Goal: Task Accomplishment & Management: Complete application form

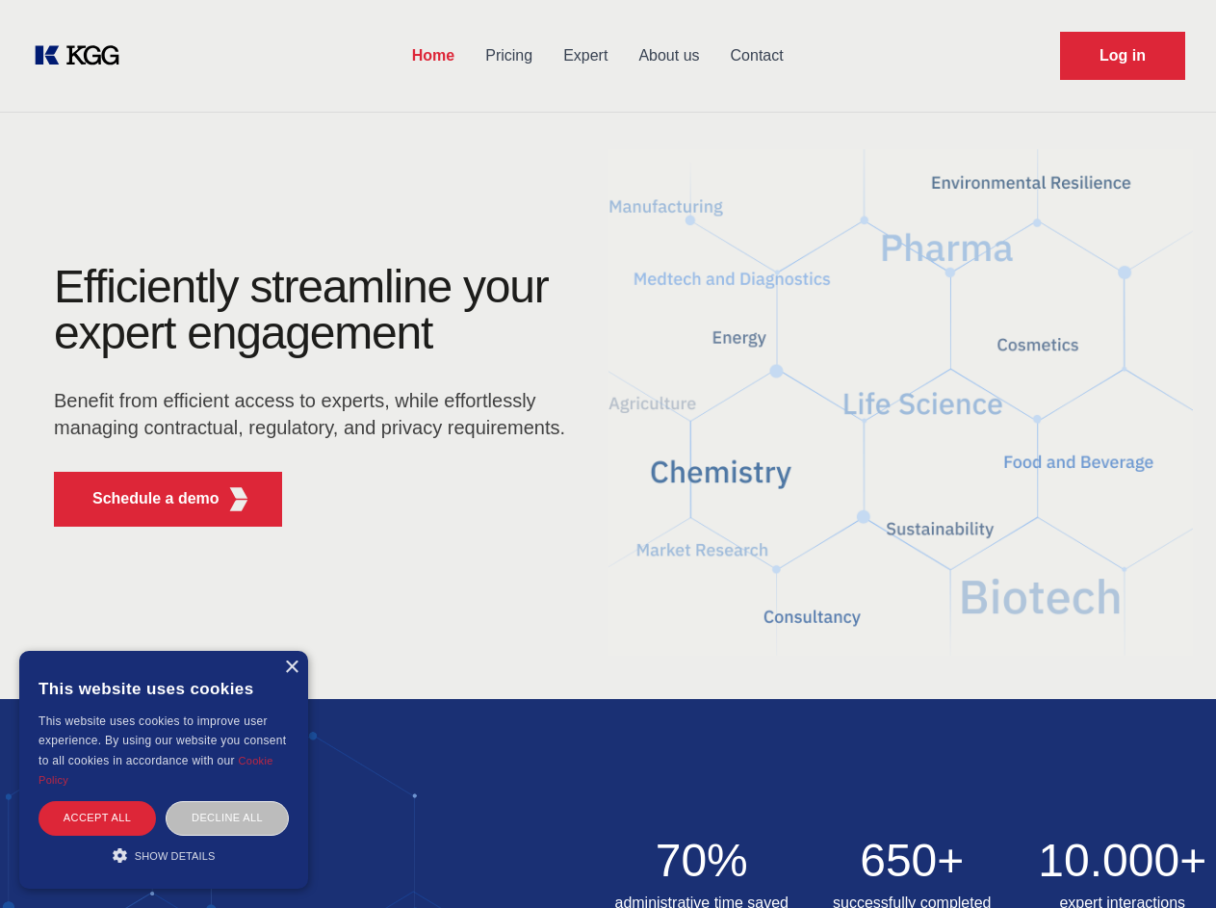
click at [607, 453] on div "Efficiently streamline your expert engagement Benefit from efficient access to …" at bounding box center [315, 403] width 585 height 278
click at [144, 499] on p "Schedule a demo" at bounding box center [155, 498] width 127 height 23
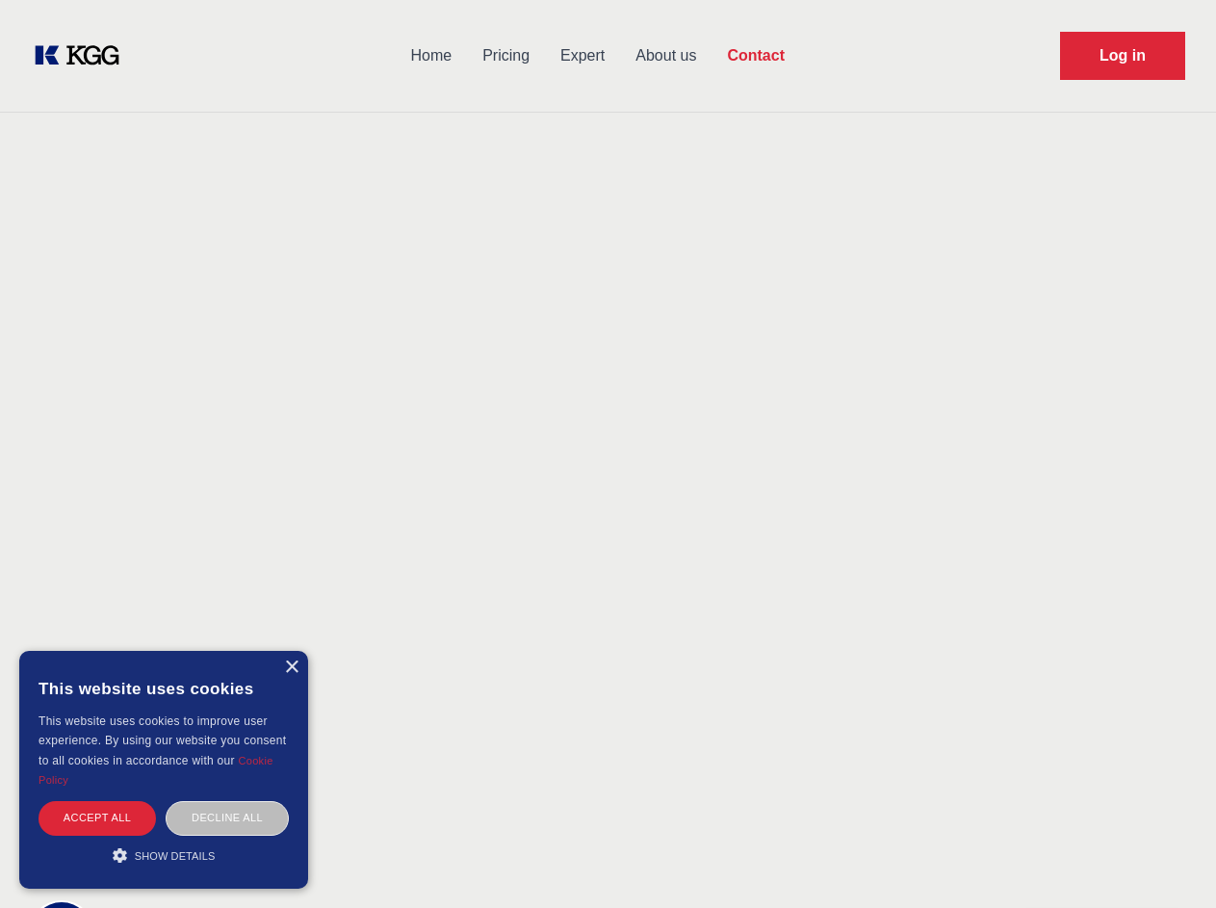
click at [291, 667] on div "× This website uses cookies This website uses cookies to improve user experienc…" at bounding box center [163, 770] width 289 height 238
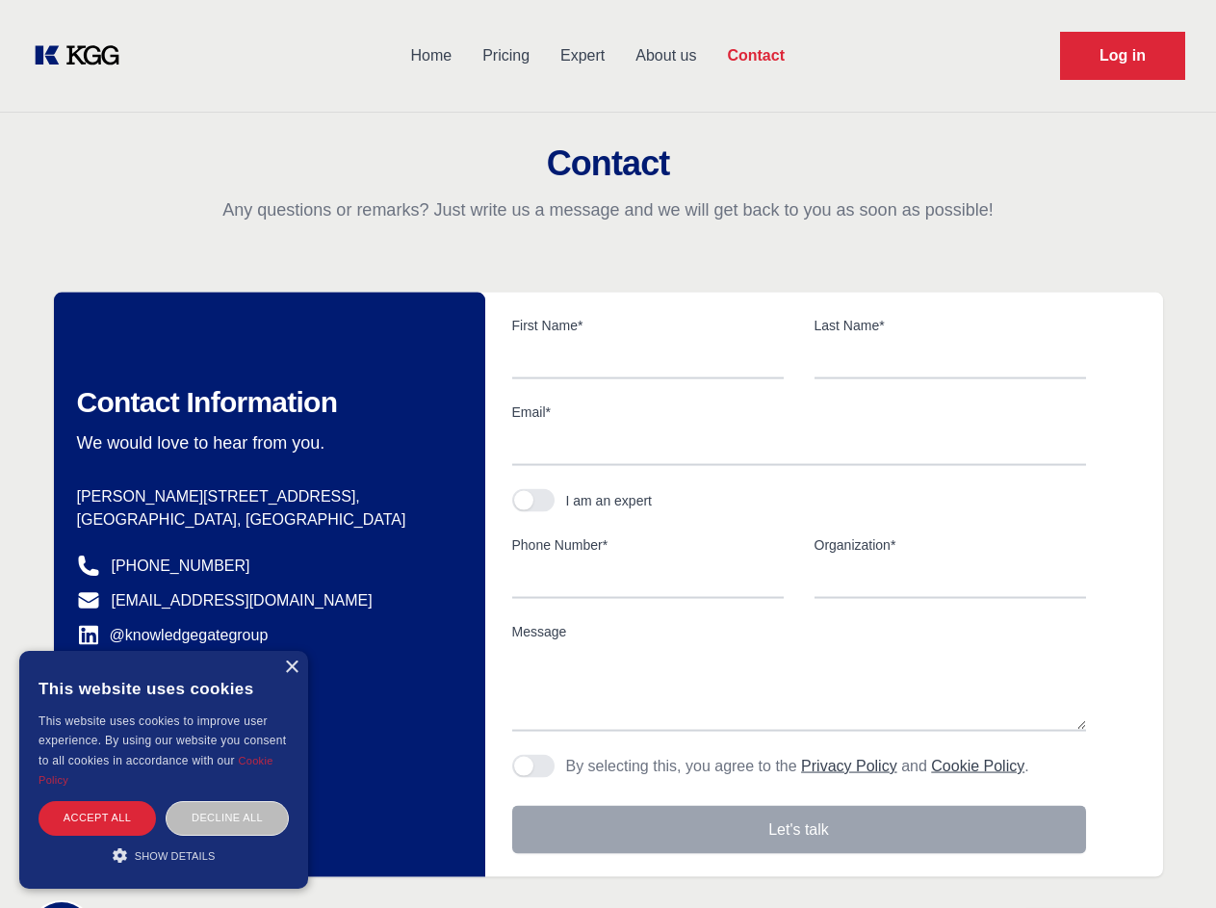
click at [97, 817] on div "Accept all" at bounding box center [97, 818] width 117 height 34
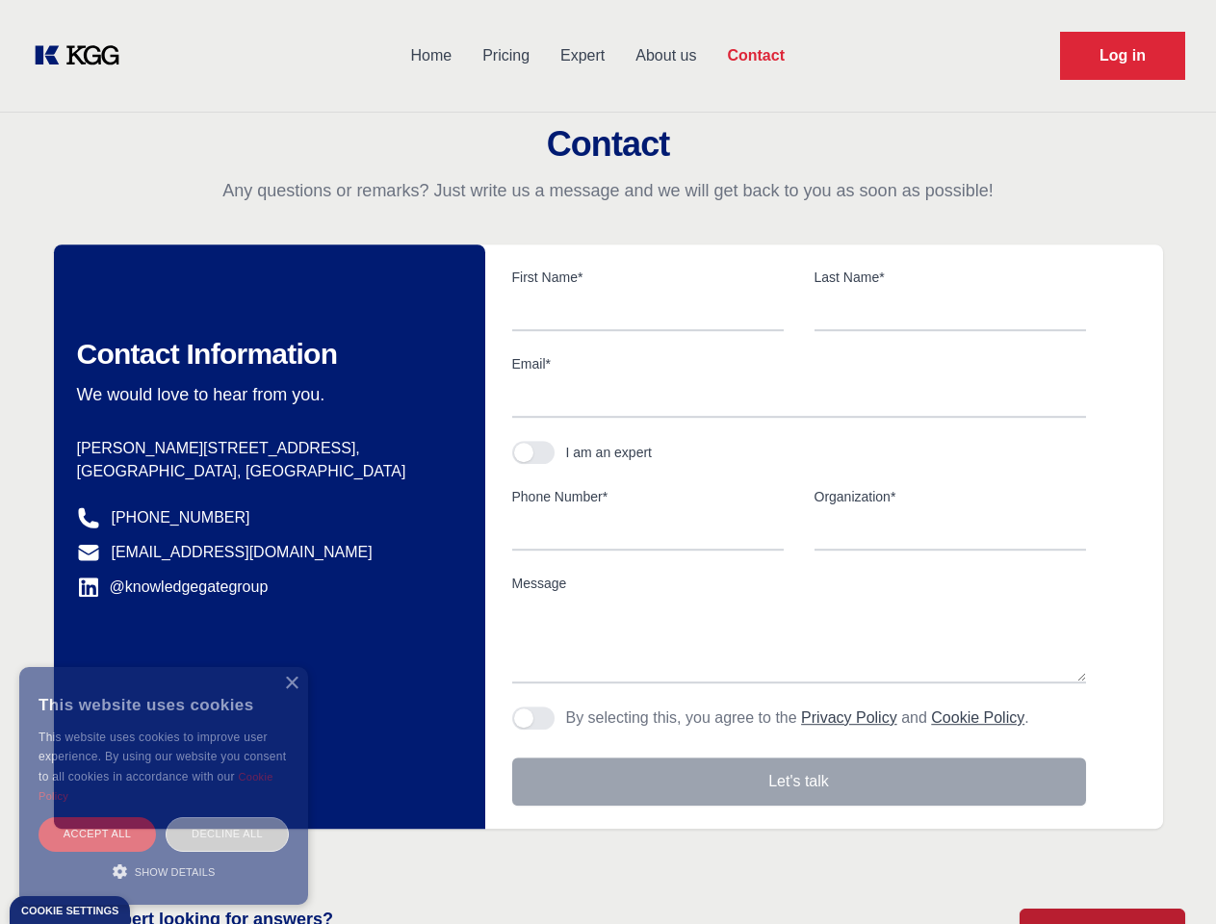
click at [227, 817] on div "Decline all" at bounding box center [227, 834] width 123 height 34
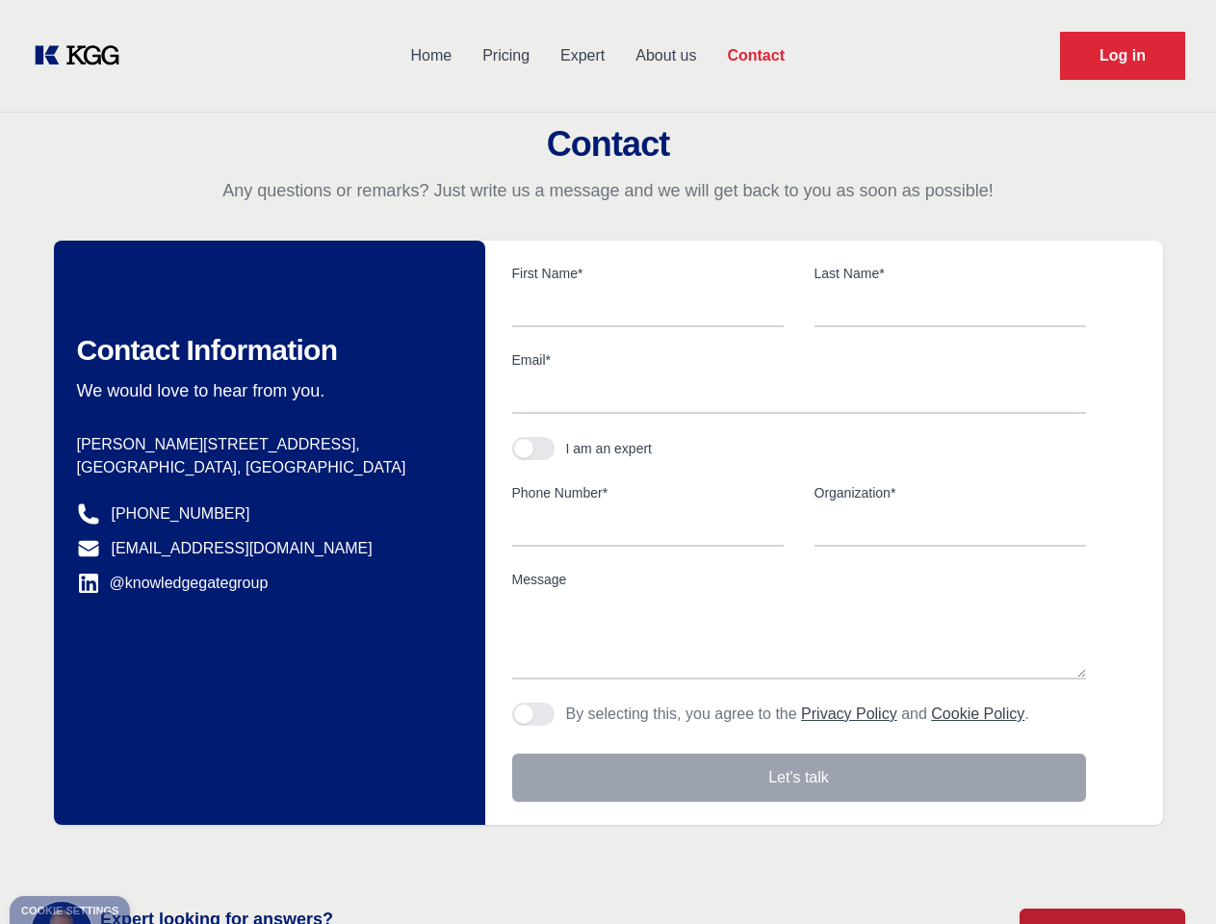
click at [164, 855] on main "Contact Any questions or remarks? Just write us a message and we will get back …" at bounding box center [608, 501] width 1216 height 1002
